Goal: Task Accomplishment & Management: Use online tool/utility

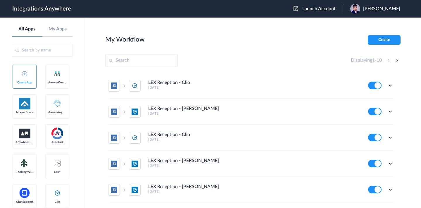
click at [296, 8] on button "Launch Account" at bounding box center [318, 9] width 49 height 6
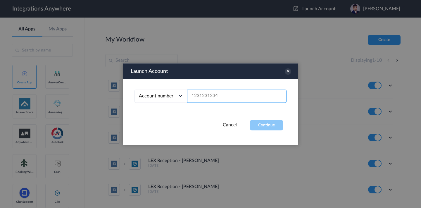
click at [222, 96] on input "text" at bounding box center [236, 96] width 99 height 13
paste input "6198163105"
type input "6198163105"
click at [264, 118] on div "Account number Account number Email address 6198163105" at bounding box center [211, 99] width 176 height 41
click at [264, 122] on button "Continue" at bounding box center [266, 125] width 33 height 10
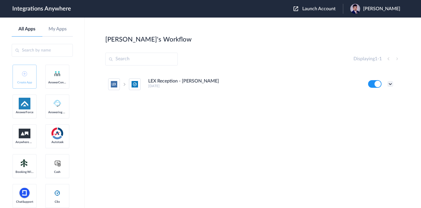
click at [391, 84] on icon at bounding box center [391, 84] width 6 height 6
click at [376, 98] on li "Edit" at bounding box center [374, 97] width 38 height 11
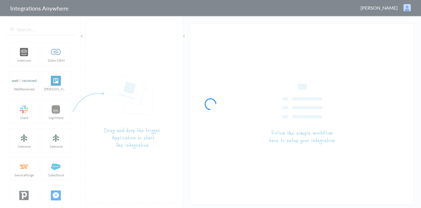
type input "LEX Reception - [PERSON_NAME]"
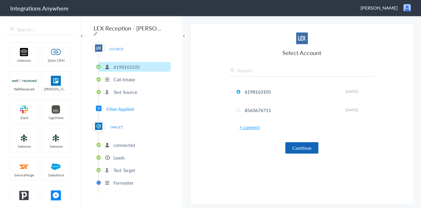
click at [304, 152] on button "Continue" at bounding box center [302, 147] width 33 height 11
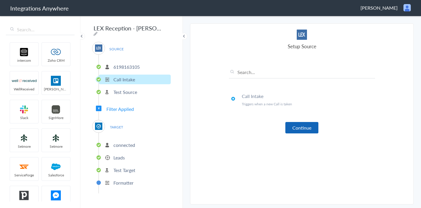
click at [298, 127] on button "Continue" at bounding box center [302, 127] width 33 height 11
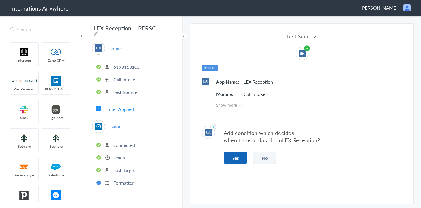
click at [237, 157] on button "Yes" at bounding box center [235, 157] width 23 height 11
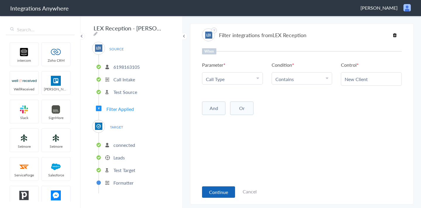
click at [215, 191] on button "Continue" at bounding box center [218, 191] width 33 height 11
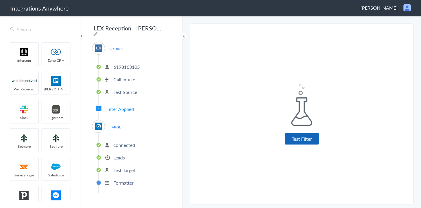
click at [296, 139] on button "Test Filter" at bounding box center [302, 138] width 34 height 11
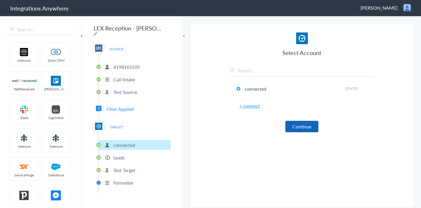
click at [293, 124] on button "Continue" at bounding box center [302, 126] width 33 height 11
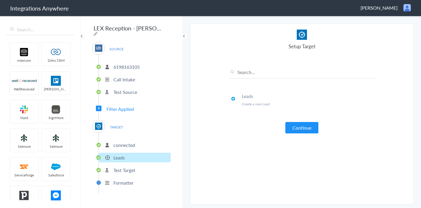
click at [293, 124] on button "Continue" at bounding box center [302, 127] width 33 height 11
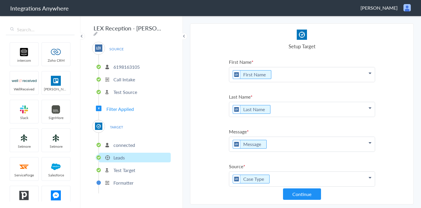
drag, startPoint x: 251, startPoint y: 61, endPoint x: 259, endPoint y: 61, distance: 7.3
click at [259, 61] on label "First Name" at bounding box center [302, 62] width 146 height 7
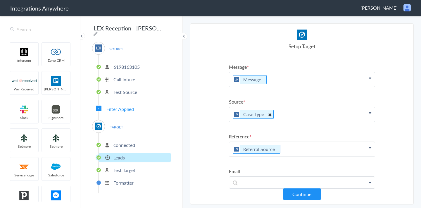
scroll to position [60, 0]
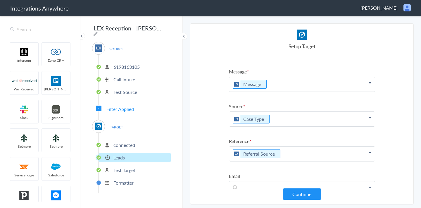
click at [290, 121] on p "Case Type" at bounding box center [302, 119] width 146 height 15
click at [231, 119] on p "Case Type" at bounding box center [302, 119] width 146 height 15
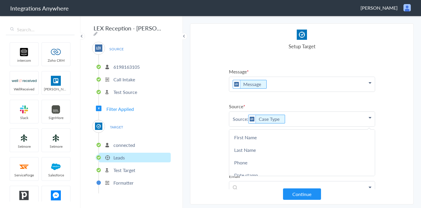
click at [327, 105] on label "Source" at bounding box center [302, 106] width 146 height 7
drag, startPoint x: 249, startPoint y: 119, endPoint x: 228, endPoint y: 119, distance: 20.2
click at [228, 119] on section "Select Account 6198163105 Rename Delete ([DATE]) 8563676711 Rename Delete ([DAT…" at bounding box center [302, 113] width 224 height 181
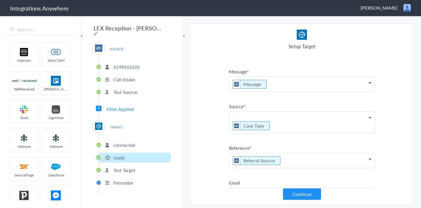
click at [211, 103] on section "Select Account 6198163105 Rename Delete ([DATE]) 8563676711 Rename Delete ([DAT…" at bounding box center [302, 113] width 224 height 181
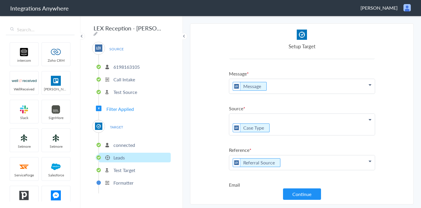
scroll to position [56, 0]
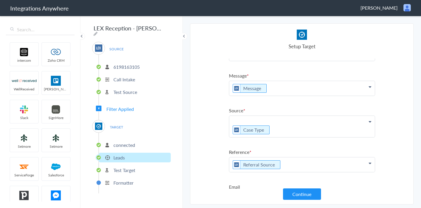
click at [283, 86] on p "Message" at bounding box center [302, 88] width 146 height 15
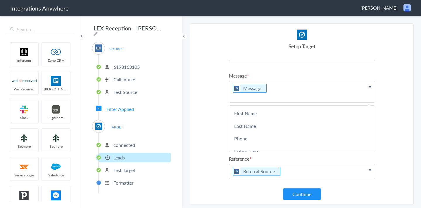
click at [282, 70] on ul "First Name First Name First Name Last Name Phone Date stamp Message Case Type W…" at bounding box center [302, 124] width 146 height 243
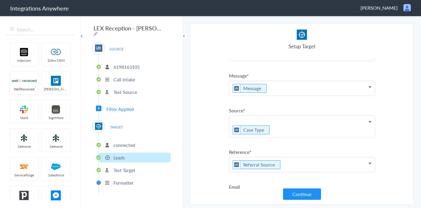
click at [241, 119] on p "Case Type" at bounding box center [302, 126] width 146 height 21
click at [257, 104] on ul "First Name First Name First Name Last Name Phone Date stamp Message Case Type W…" at bounding box center [302, 121] width 146 height 236
click at [257, 109] on label "Source" at bounding box center [302, 110] width 146 height 7
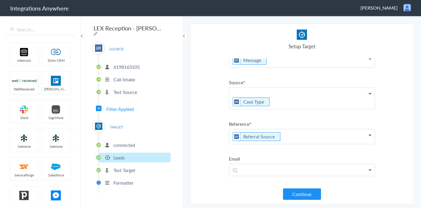
scroll to position [92, 0]
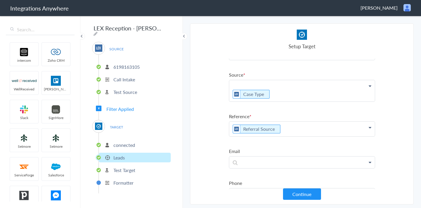
click at [370, 85] on icon at bounding box center [370, 86] width 3 height 5
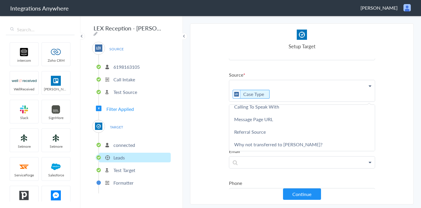
scroll to position [345, 0]
click at [208, 115] on section "Select Account 6198163105 Rename Delete ([DATE]) 8563676711 Rename Delete ([DAT…" at bounding box center [302, 113] width 224 height 181
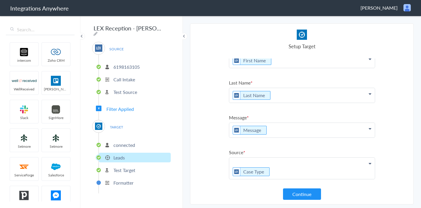
scroll to position [23, 0]
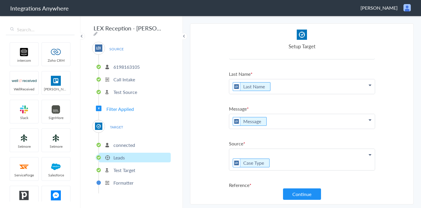
click at [389, 108] on section "Select Account 6198163105 Rename Delete ([DATE]) 8563676711 Rename Delete ([DAT…" at bounding box center [302, 113] width 224 height 181
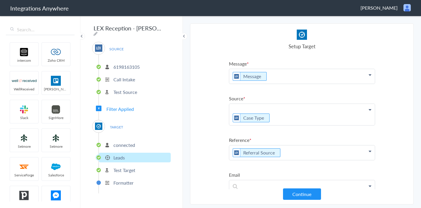
scroll to position [69, 0]
click at [113, 107] on span "Filter Applied" at bounding box center [120, 109] width 28 height 7
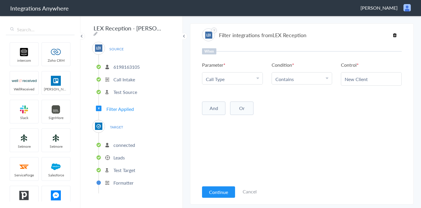
click at [123, 169] on p "Test Target" at bounding box center [125, 170] width 22 height 7
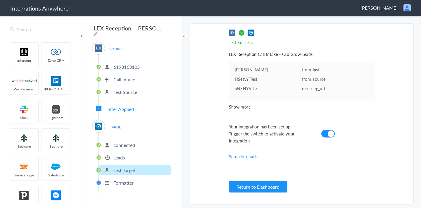
click at [120, 157] on p "Leads" at bounding box center [119, 157] width 11 height 7
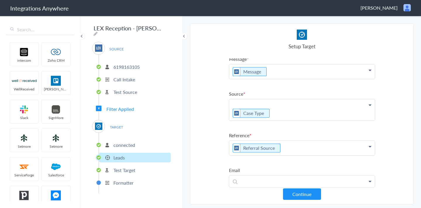
scroll to position [102, 0]
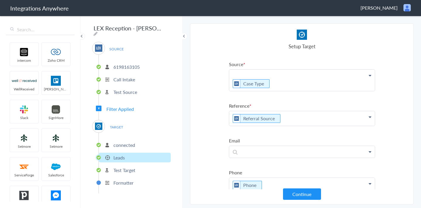
click at [121, 109] on span "Filter Applied" at bounding box center [120, 109] width 28 height 7
